Goal: Find specific page/section: Find specific page/section

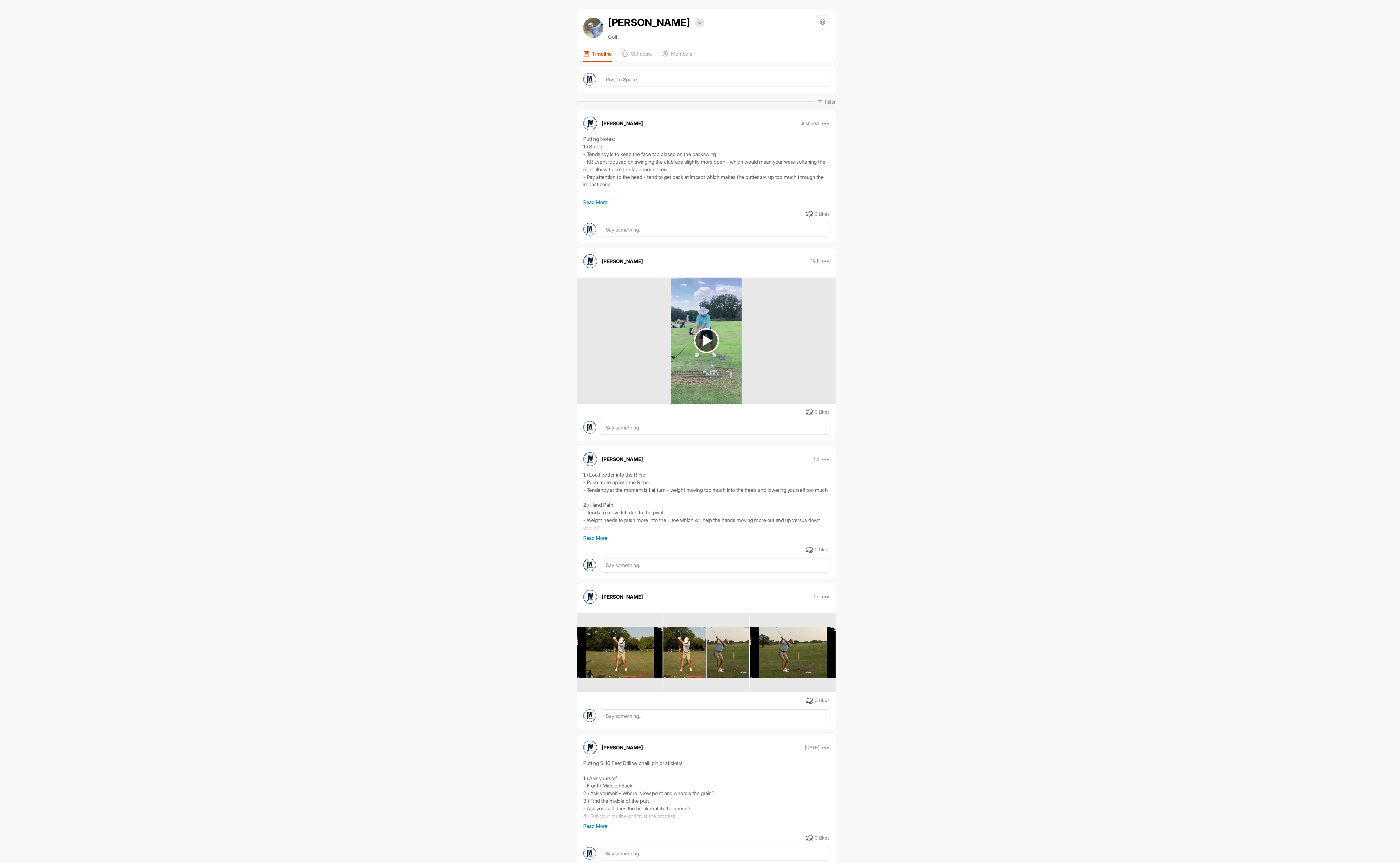
drag, startPoint x: 91, startPoint y: 3, endPoint x: 297, endPoint y: 126, distance: 239.9
click at [297, 126] on div "[PERSON_NAME] Bookings Golf Space Settings Your Notifications Leave Space Timel…" at bounding box center [745, 431] width 1312 height 863
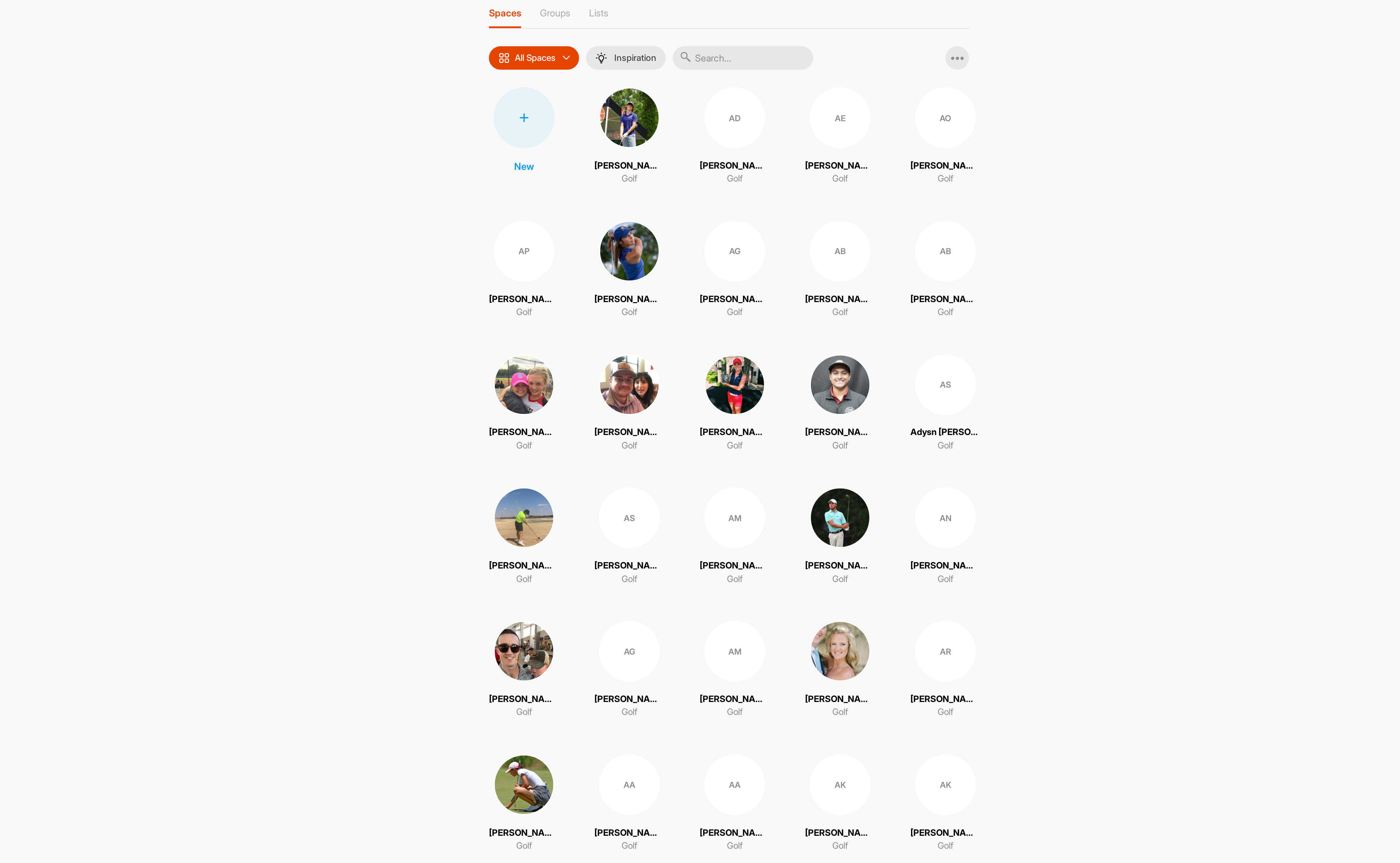
click at [756, 60] on input "text" at bounding box center [751, 59] width 70 height 12
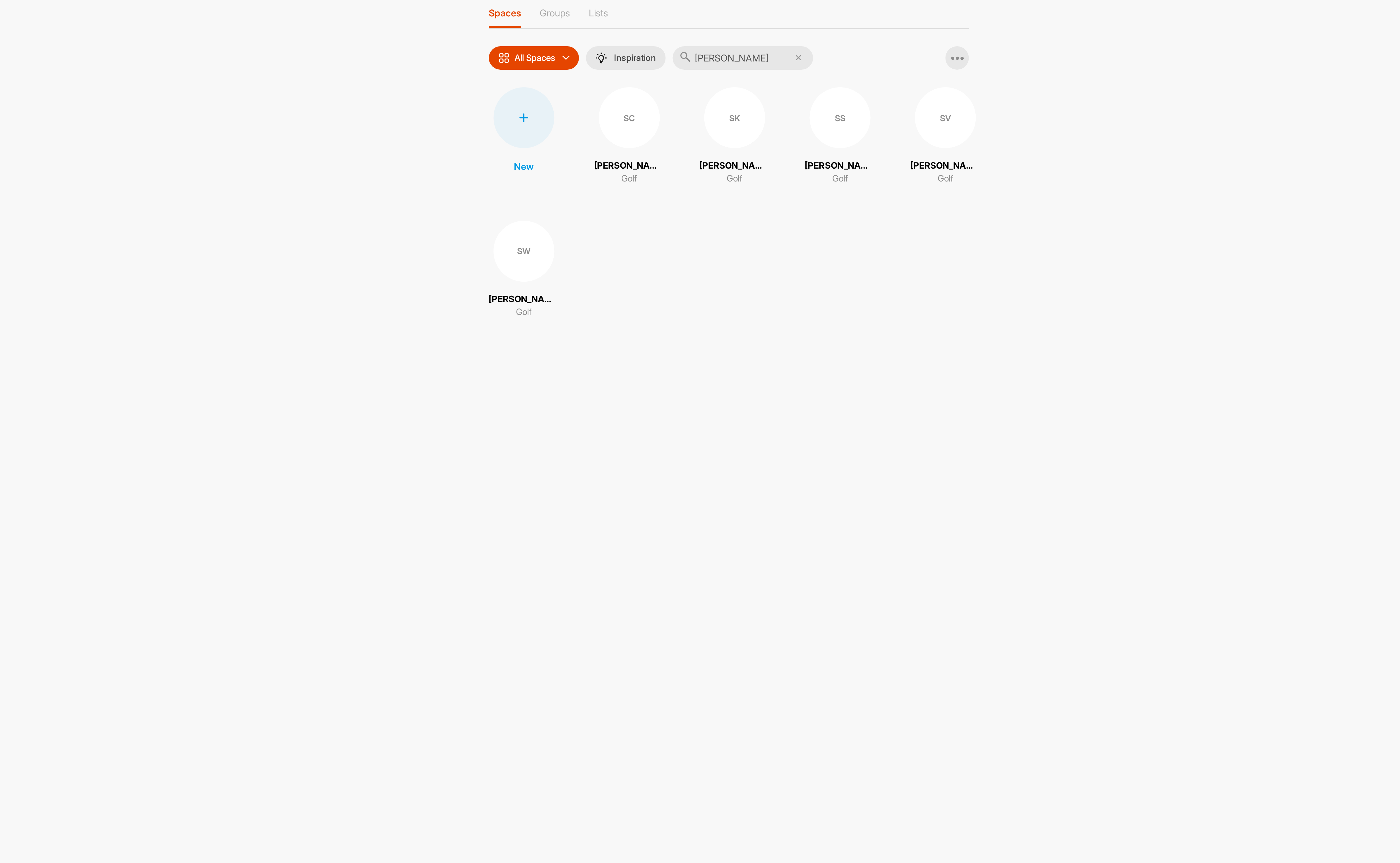
type input "[PERSON_NAME]"
click at [842, 98] on div "SV" at bounding box center [852, 89] width 30 height 30
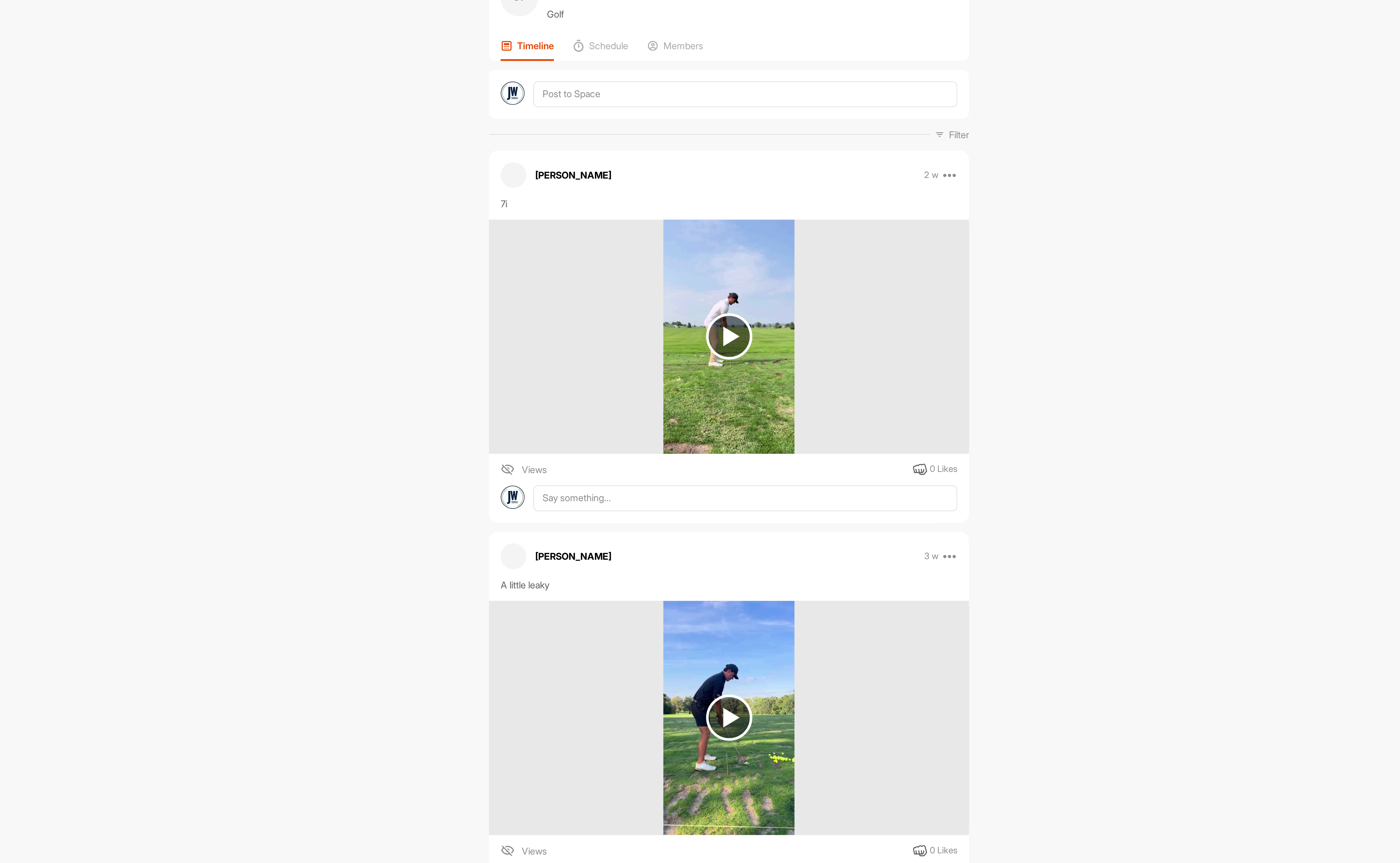
click at [735, 192] on img at bounding box center [745, 199] width 23 height 23
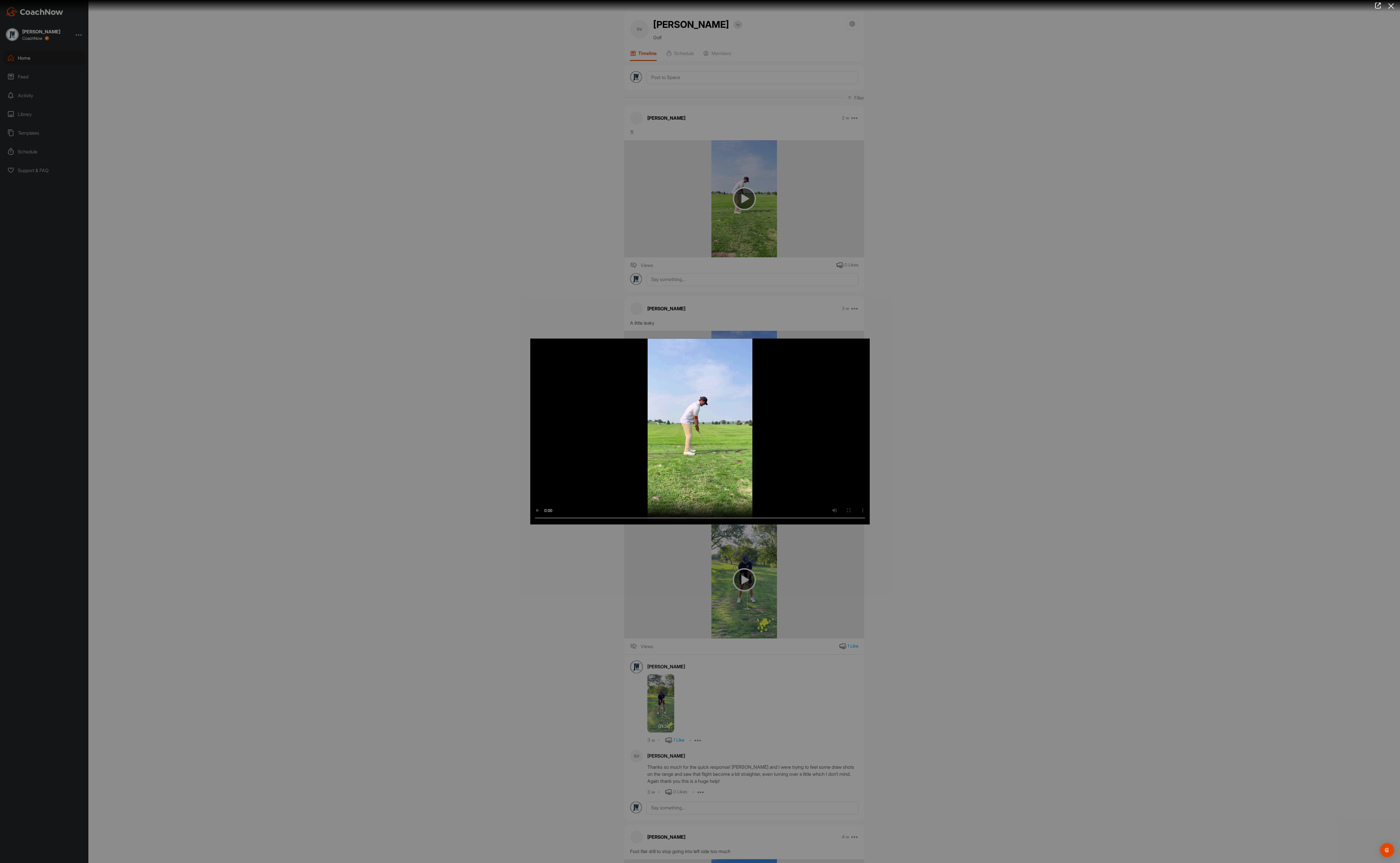
click at [1391, 7] on icon at bounding box center [1391, 6] width 13 height 11
